Goal: Find specific page/section: Find specific page/section

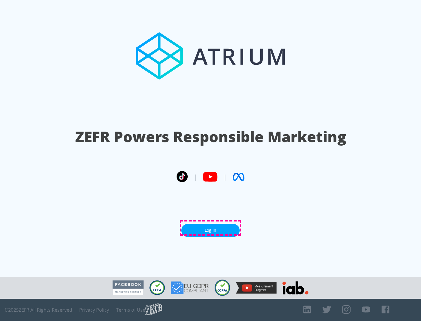
click at [210, 228] on link "Log In" at bounding box center [210, 230] width 58 height 13
